Goal: Find specific page/section: Find specific page/section

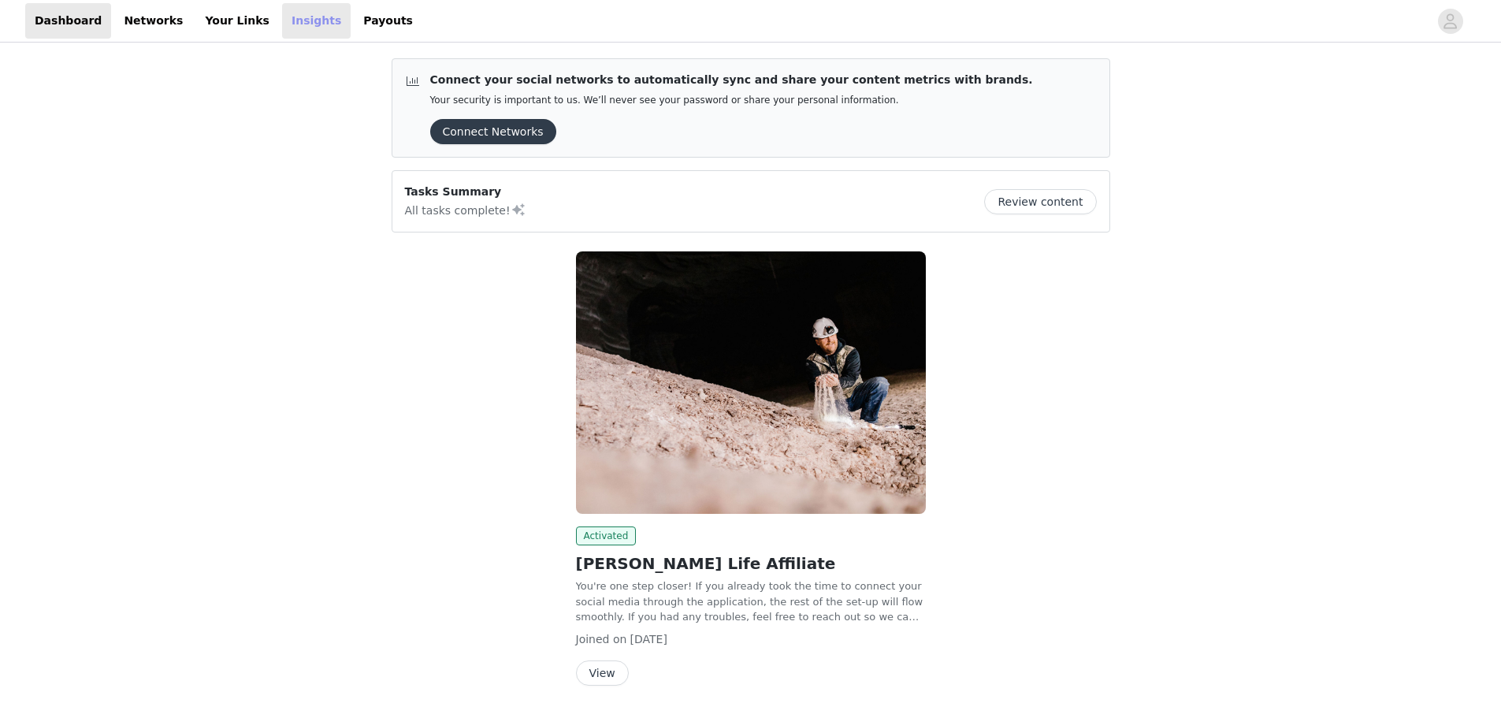
click at [282, 27] on link "Insights" at bounding box center [316, 20] width 69 height 35
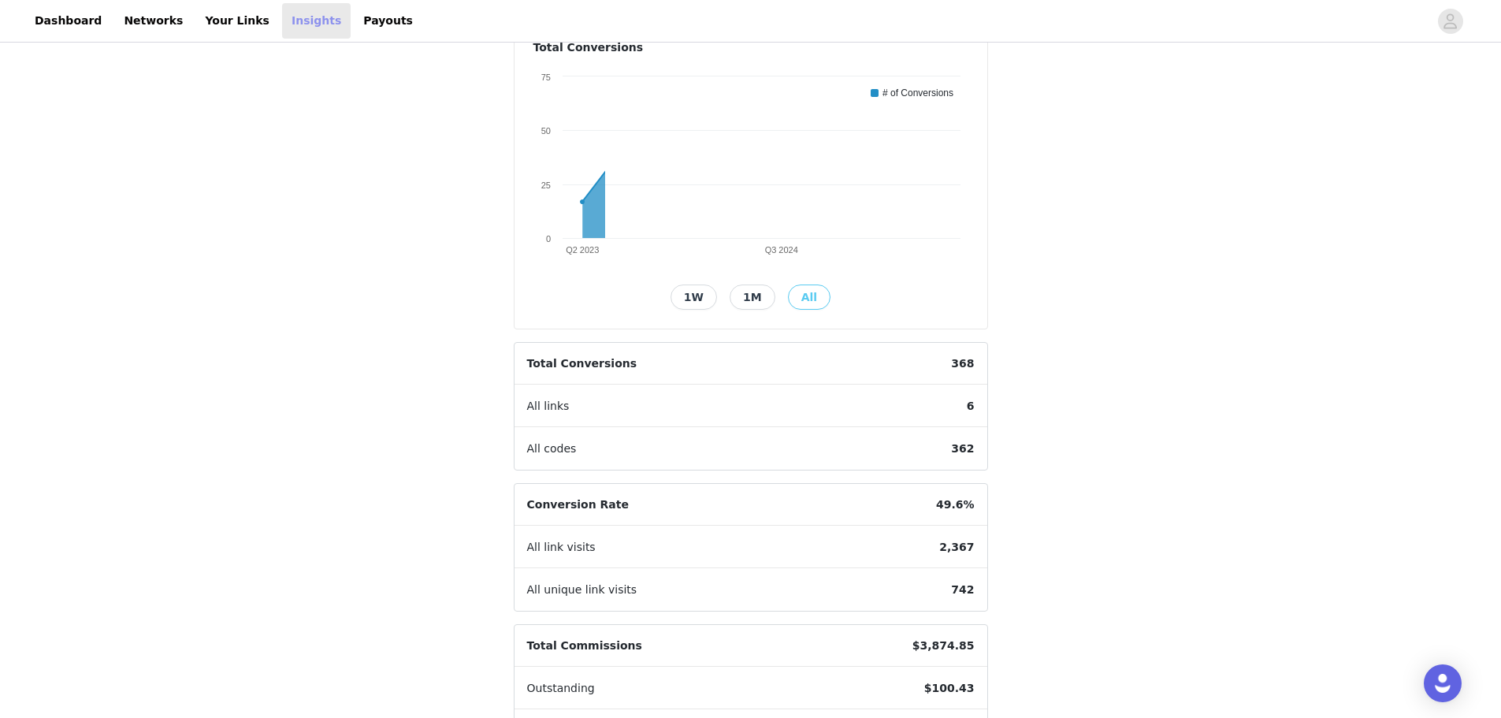
scroll to position [275, 0]
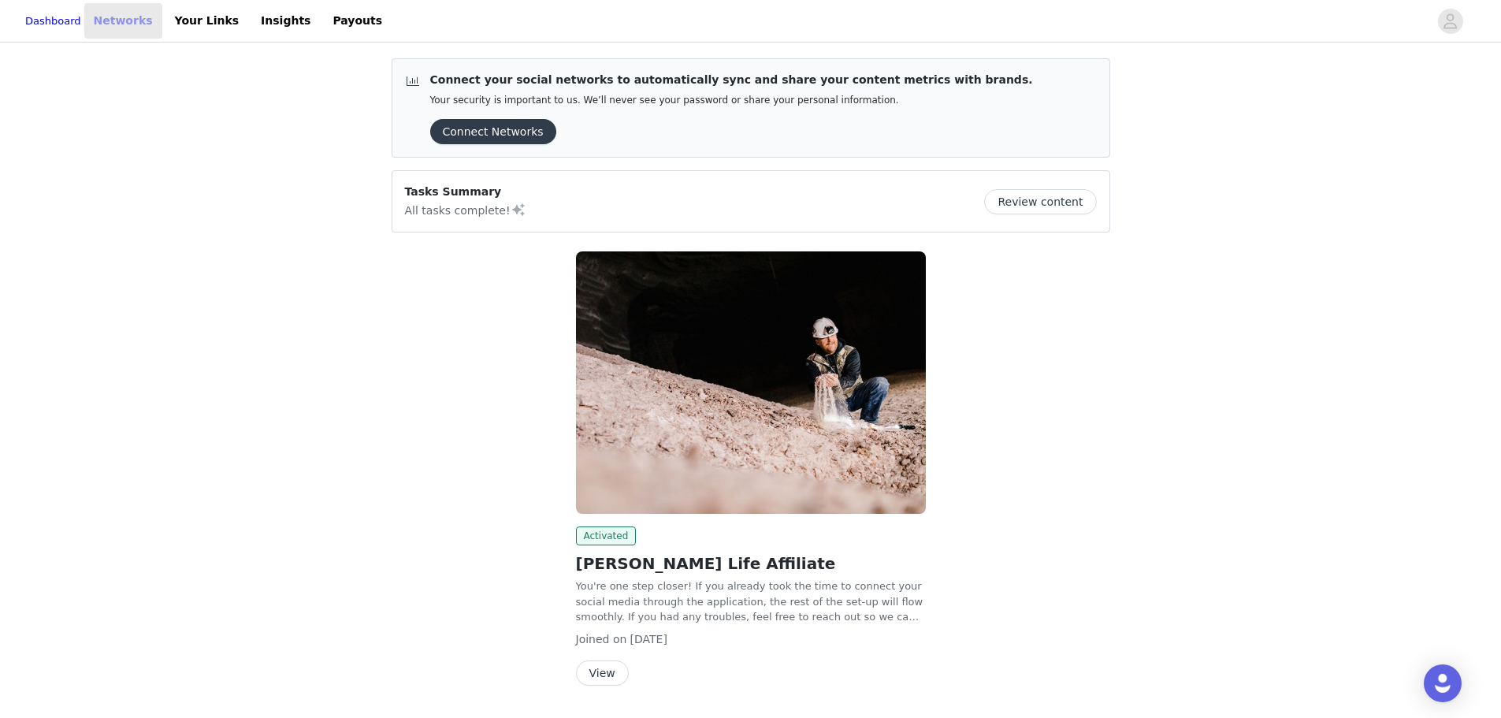
click at [132, 24] on link "Networks" at bounding box center [123, 20] width 78 height 35
